Goal: Task Accomplishment & Management: Complete application form

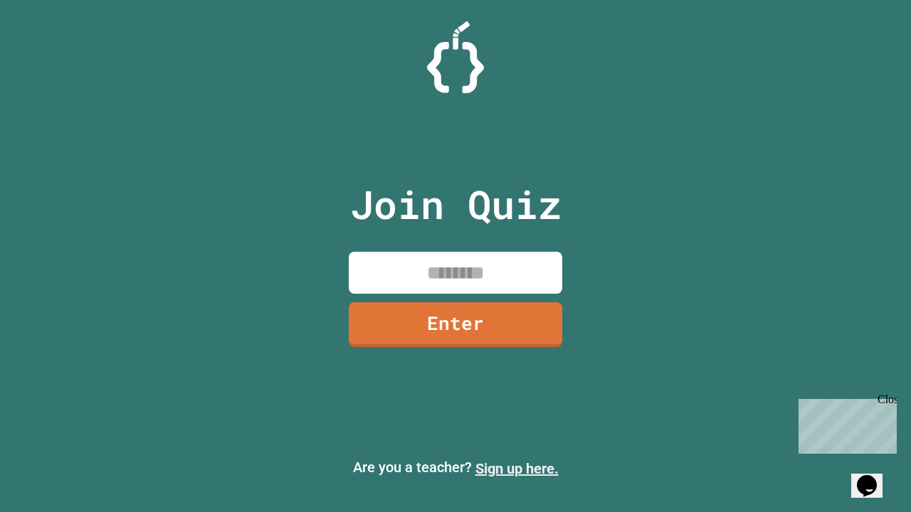
click at [517, 469] on link "Sign up here." at bounding box center [516, 469] width 83 height 17
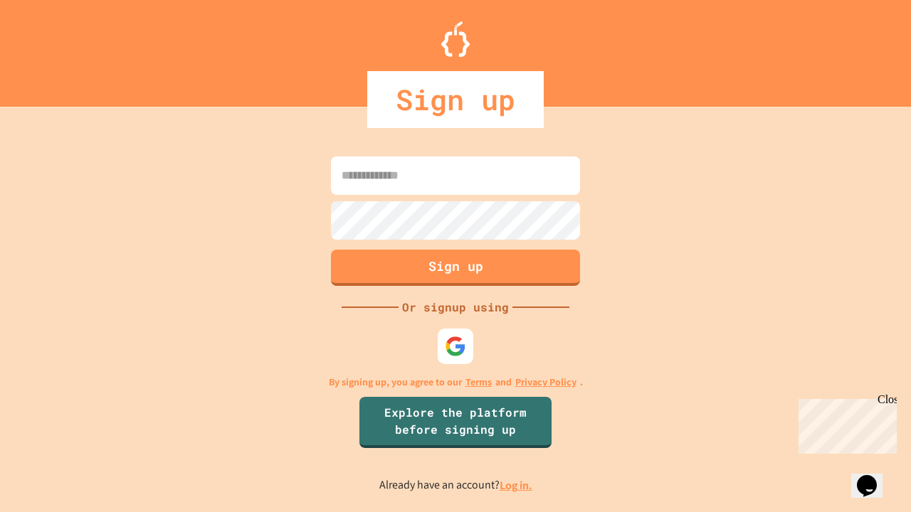
click at [517, 485] on link "Log in." at bounding box center [516, 485] width 33 height 15
